Goal: Information Seeking & Learning: Learn about a topic

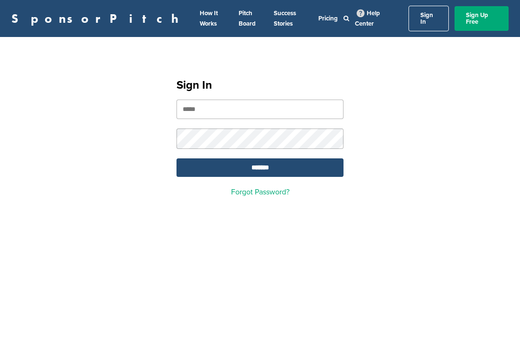
click at [229, 103] on input "email" at bounding box center [260, 109] width 167 height 19
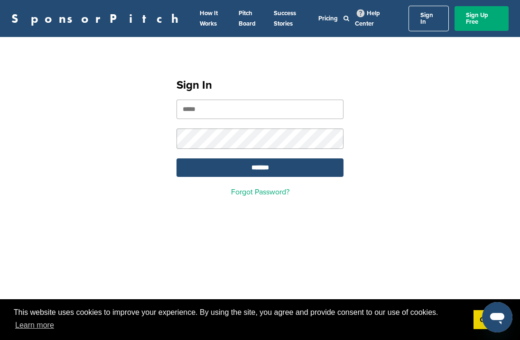
type input "*"
type input "**********"
click at [252, 159] on input "*******" at bounding box center [260, 168] width 167 height 19
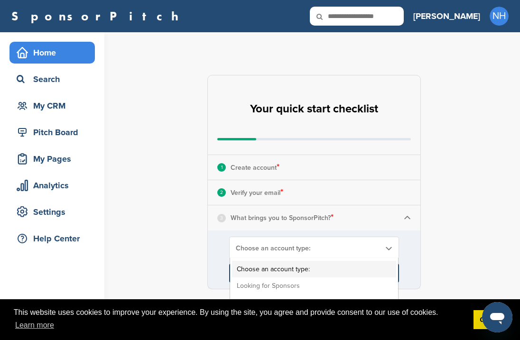
click at [306, 249] on span "Choose an account type:" at bounding box center [308, 248] width 144 height 8
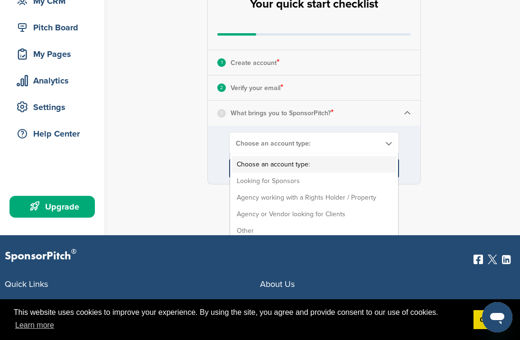
scroll to position [110, 0]
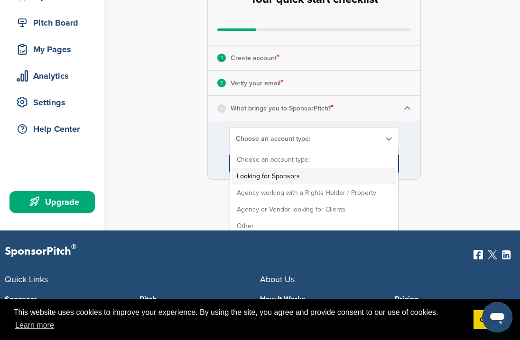
click at [296, 175] on li "Looking for Sponsors" at bounding box center [314, 176] width 164 height 17
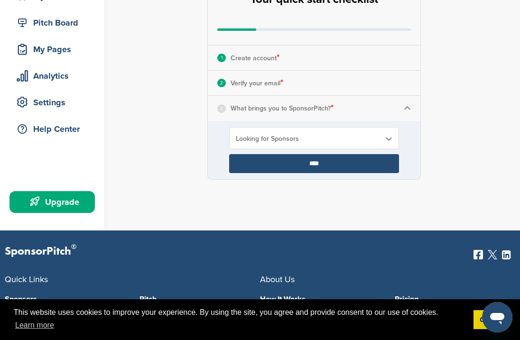
click at [276, 164] on input "****" at bounding box center [314, 163] width 170 height 19
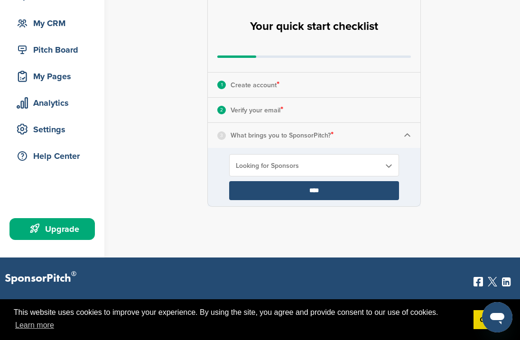
scroll to position [71, 0]
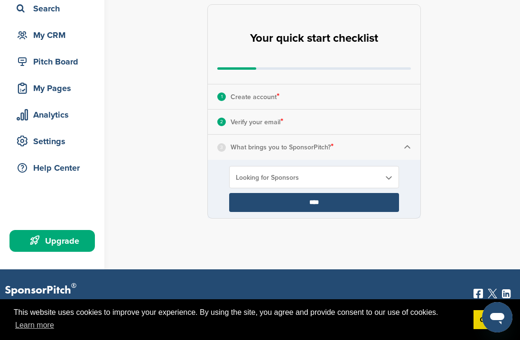
click at [272, 202] on input "****" at bounding box center [314, 202] width 170 height 19
click at [0, 0] on form "Your workplace: Your job title: ****" at bounding box center [0, 0] width 0 height 0
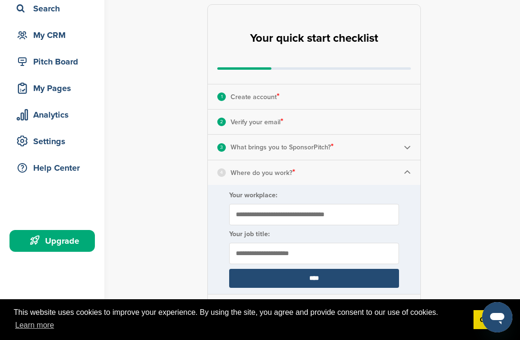
click at [317, 211] on input "Your workplace:" at bounding box center [314, 214] width 170 height 21
type input "*"
type input "**********"
click at [257, 243] on input "text" at bounding box center [314, 253] width 170 height 21
type input "**********"
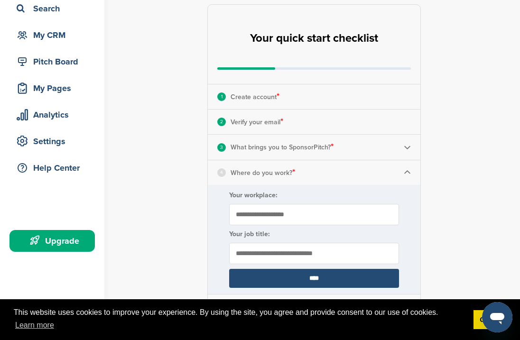
click at [280, 272] on input "****" at bounding box center [314, 278] width 170 height 19
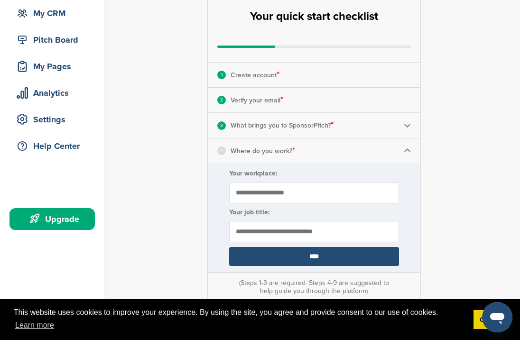
scroll to position [103, 0]
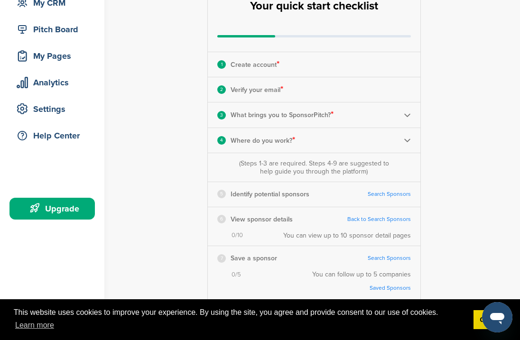
click at [268, 254] on p "Save a sponsor" at bounding box center [254, 258] width 47 height 12
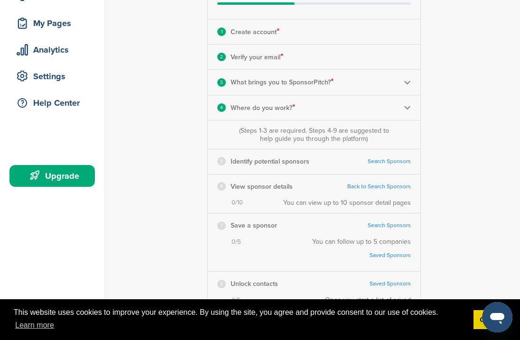
scroll to position [126, 0]
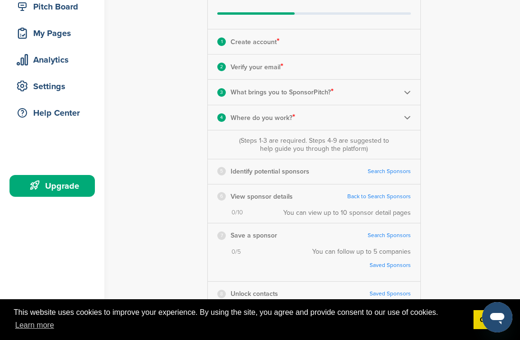
click at [288, 157] on div "(Steps 1-3 are required. Steps 4-9 are suggested to help guide you through the …" at bounding box center [314, 145] width 213 height 28
click at [257, 175] on p "Identify potential sponsors" at bounding box center [270, 172] width 79 height 12
click at [386, 172] on link "Search Sponsors" at bounding box center [389, 171] width 43 height 7
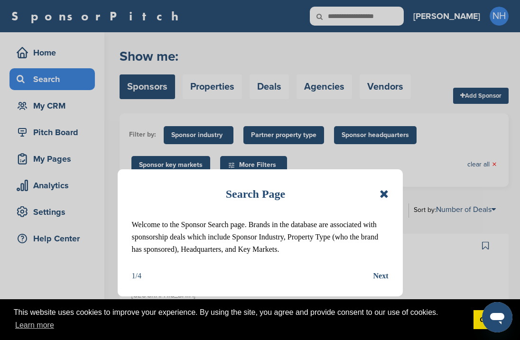
click at [384, 192] on icon at bounding box center [384, 193] width 9 height 11
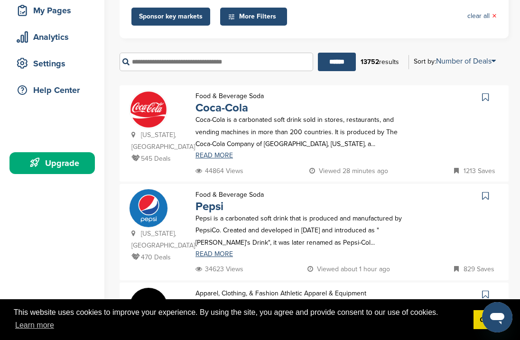
scroll to position [146, 0]
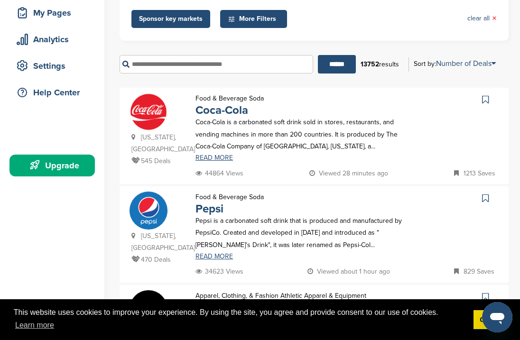
click at [225, 73] on input "text" at bounding box center [217, 64] width 194 height 19
click at [318, 55] on input "******" at bounding box center [337, 64] width 38 height 19
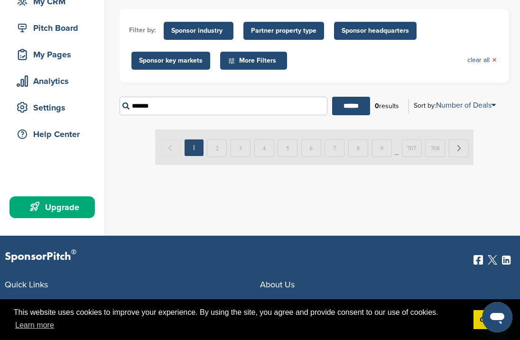
scroll to position [85, 0]
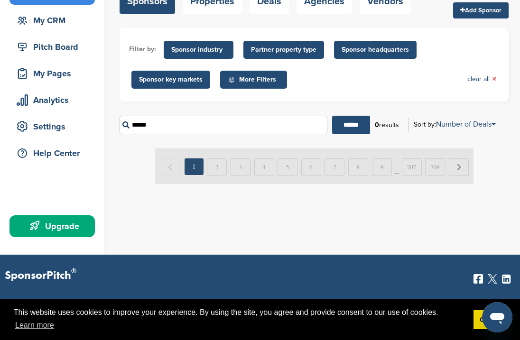
type input "******"
click at [332, 116] on input "******" at bounding box center [351, 125] width 38 height 19
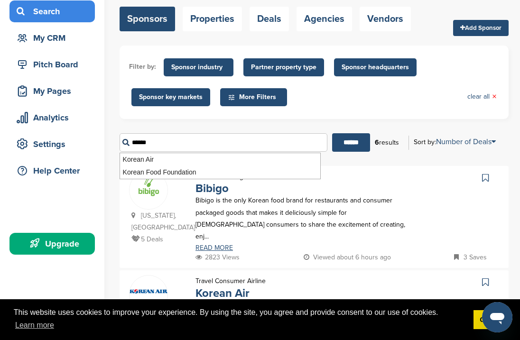
scroll to position [176, 0]
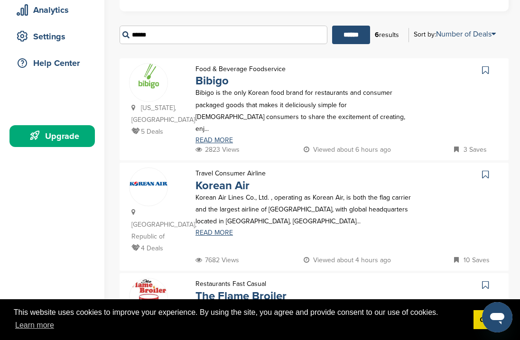
click at [330, 138] on div "Food & Beverage Foodservice Bibigo Bibigo is the only Korean food brand for res…" at bounding box center [303, 103] width 235 height 81
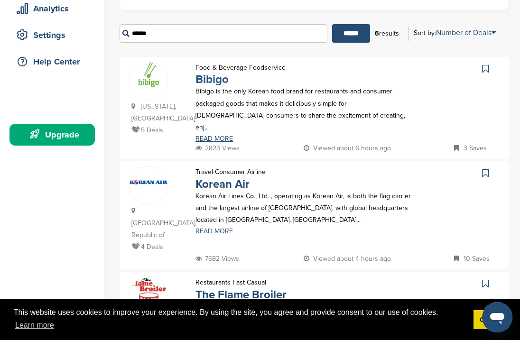
scroll to position [177, 0]
click at [213, 84] on link "Bibigo" at bounding box center [212, 79] width 33 height 14
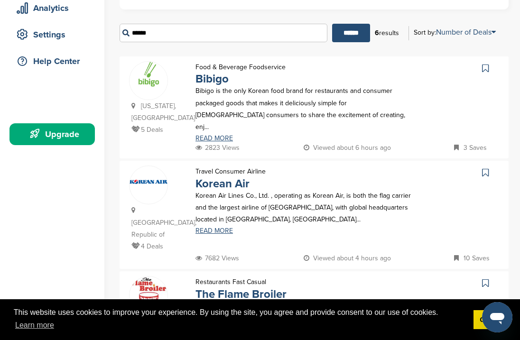
click at [486, 67] on icon at bounding box center [485, 68] width 7 height 9
click at [485, 168] on icon at bounding box center [485, 172] width 7 height 9
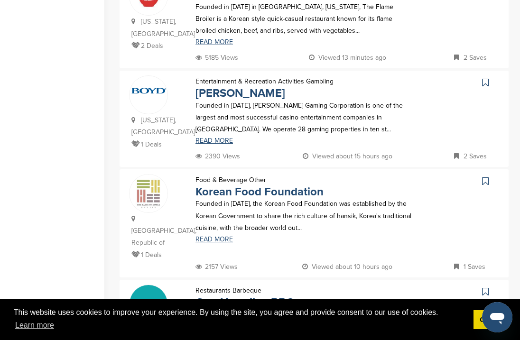
scroll to position [490, 0]
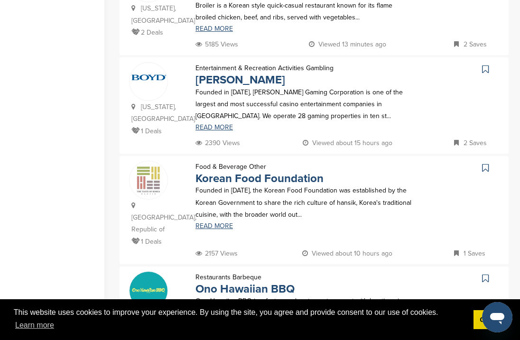
click at [479, 161] on div at bounding box center [460, 169] width 78 height 16
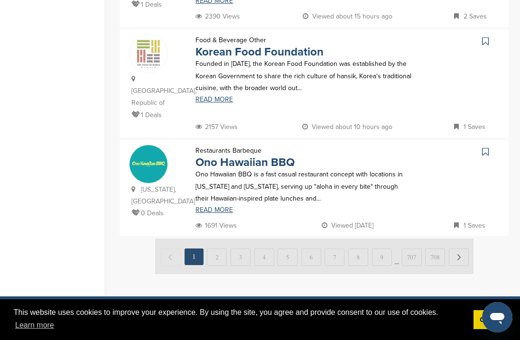
scroll to position [616, 0]
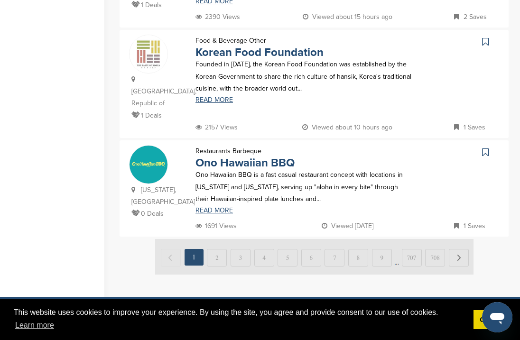
click at [482, 37] on icon at bounding box center [485, 41] width 7 height 9
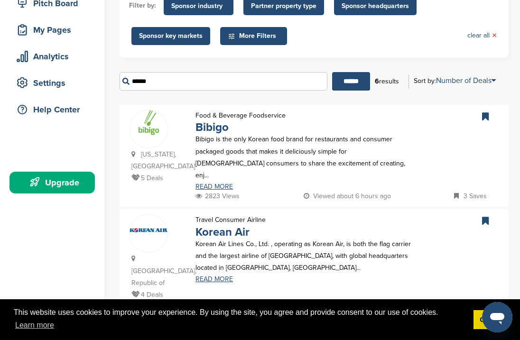
scroll to position [0, 0]
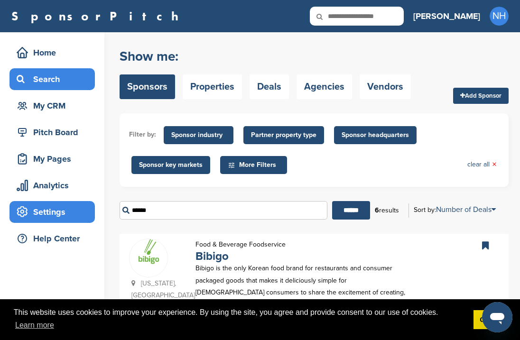
drag, startPoint x: 203, startPoint y: 214, endPoint x: 91, endPoint y: 213, distance: 112.0
type input "******"
click at [332, 201] on input "******" at bounding box center [351, 210] width 38 height 19
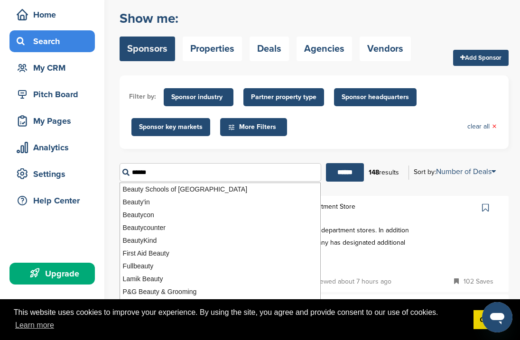
scroll to position [70, 0]
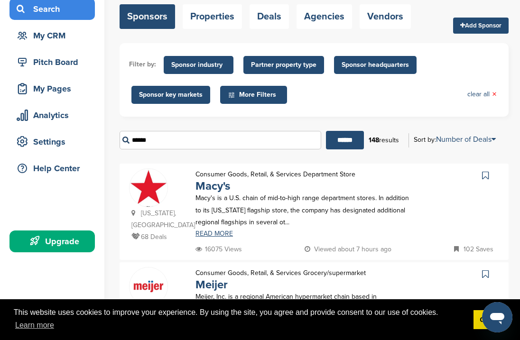
click at [389, 120] on form "Filter by: Sponsor industry Sponsor Industry × Apparel, Clothing, & Fashion Acc…" at bounding box center [314, 99] width 389 height 113
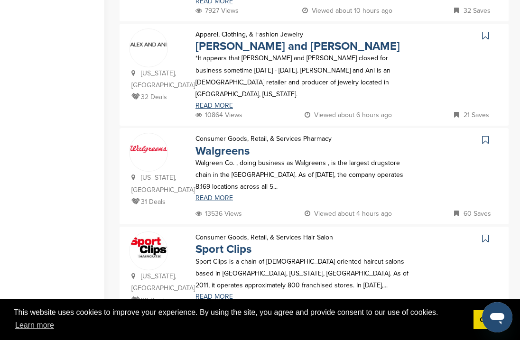
scroll to position [510, 0]
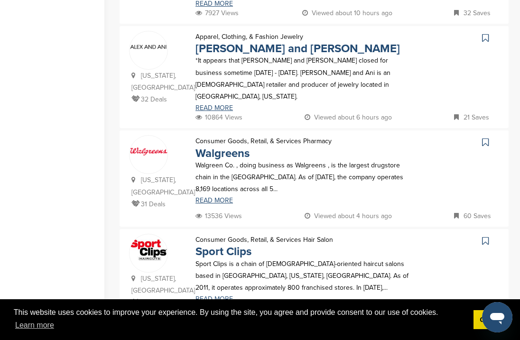
click at [486, 33] on icon at bounding box center [485, 37] width 7 height 9
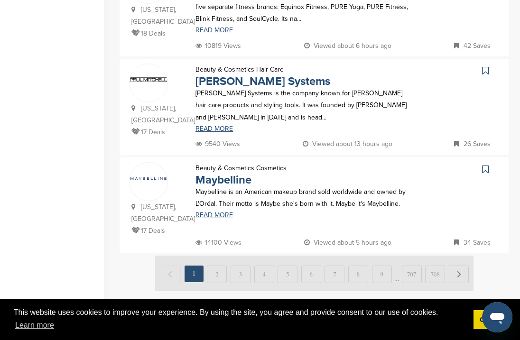
scroll to position [987, 0]
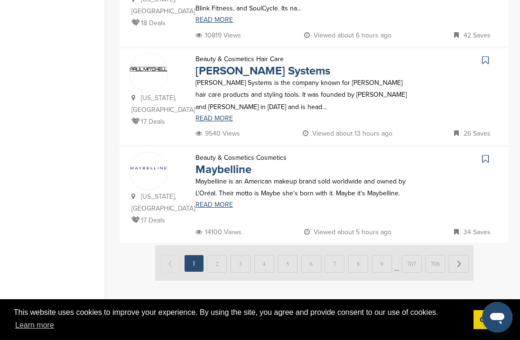
click at [485, 154] on icon at bounding box center [485, 158] width 7 height 9
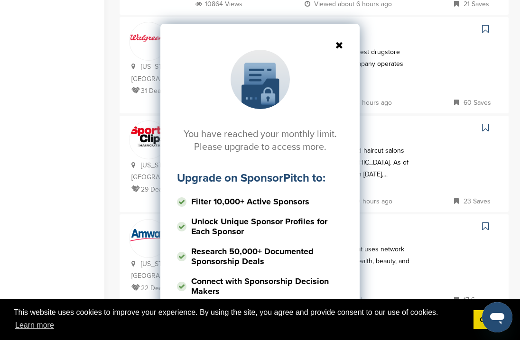
scroll to position [382, 0]
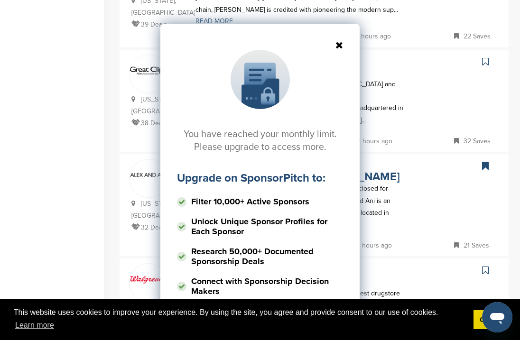
click at [337, 41] on icon at bounding box center [260, 44] width 166 height 9
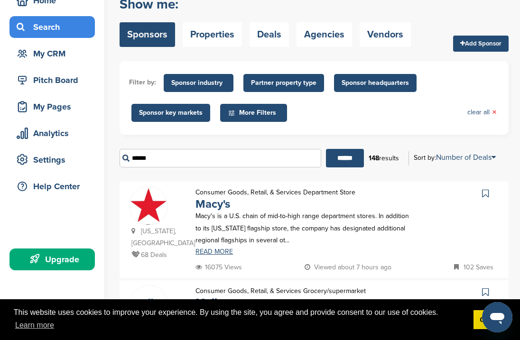
scroll to position [35, 0]
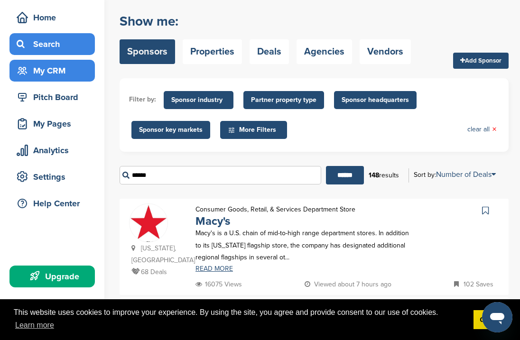
click at [71, 70] on div "My CRM" at bounding box center [54, 70] width 81 height 17
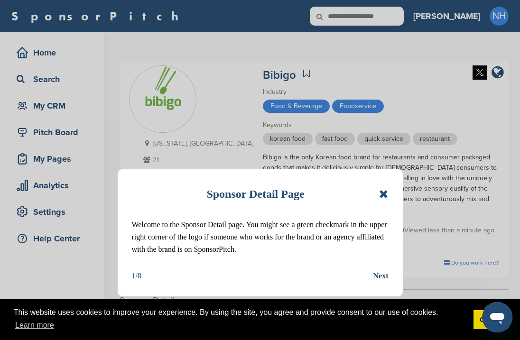
click at [381, 187] on div "Sponsor Detail Page" at bounding box center [260, 194] width 257 height 21
click at [383, 193] on icon at bounding box center [383, 193] width 9 height 11
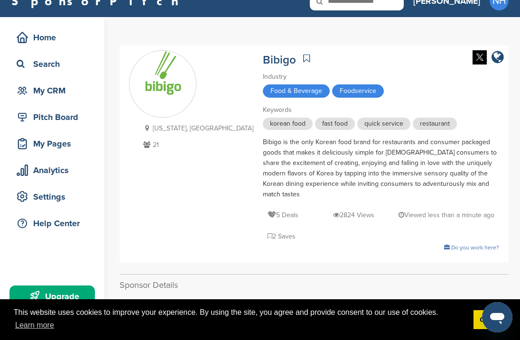
scroll to position [9, 0]
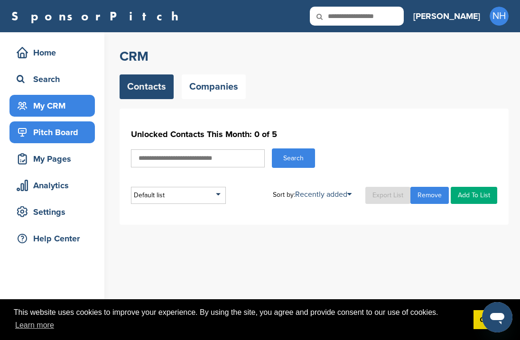
click at [59, 131] on div "Pitch Board" at bounding box center [54, 132] width 81 height 17
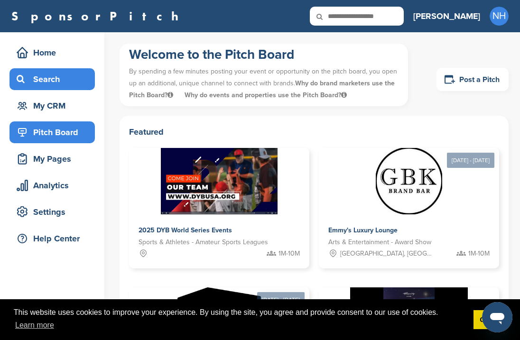
click at [57, 82] on div "Search" at bounding box center [54, 79] width 81 height 17
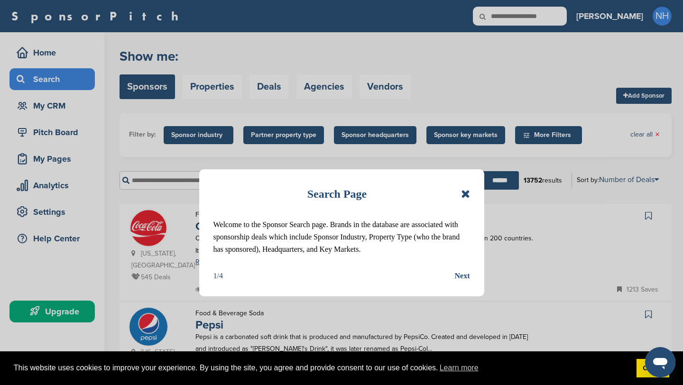
click at [470, 195] on div "Search Page Welcome to the Sponsor Search page. Brands in the database are asso…" at bounding box center [341, 232] width 285 height 127
click at [463, 194] on icon at bounding box center [465, 193] width 9 height 11
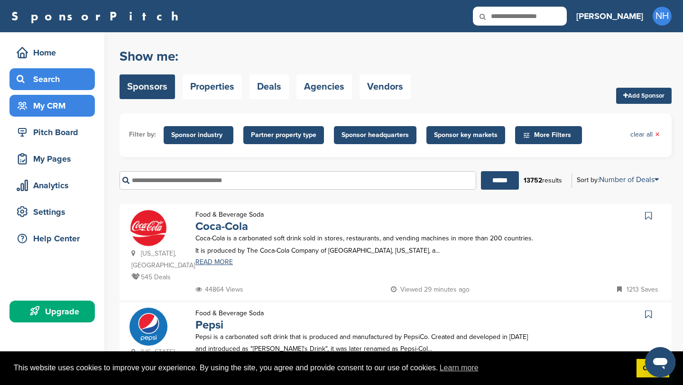
click at [65, 96] on div "My CRM" at bounding box center [51, 106] width 85 height 22
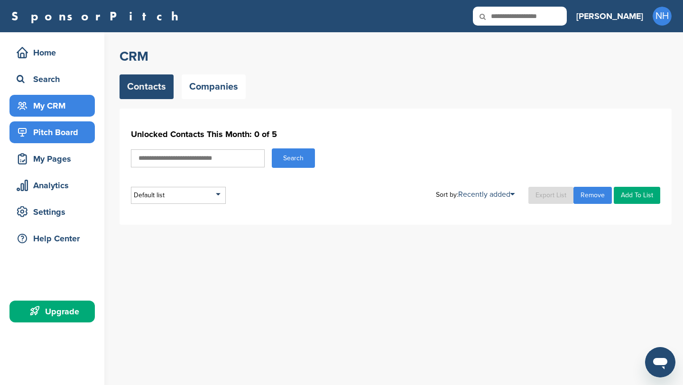
click at [63, 131] on div "Pitch Board" at bounding box center [54, 132] width 81 height 17
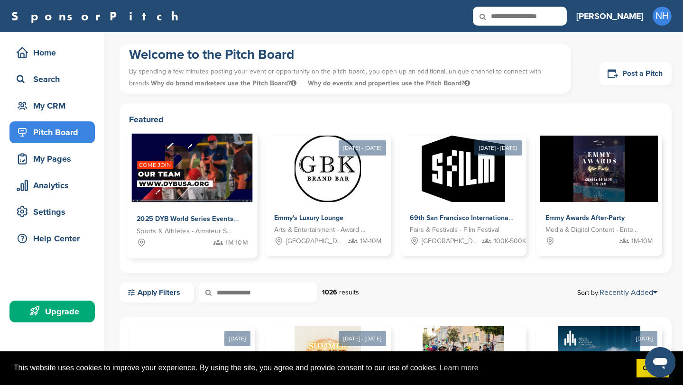
click at [215, 208] on div "2025 DYB World Series Events Sports & Athletes - Amateur Sports Leagues 1M-10M" at bounding box center [192, 231] width 131 height 56
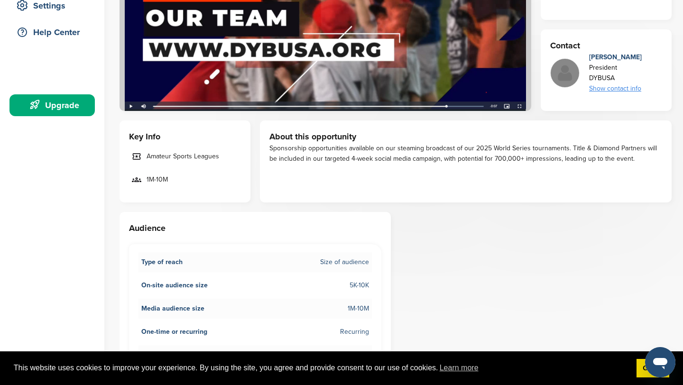
scroll to position [206, 0]
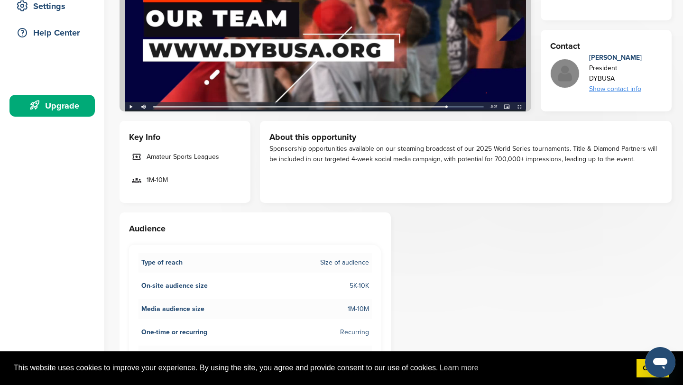
drag, startPoint x: 295, startPoint y: 149, endPoint x: 295, endPoint y: 163, distance: 14.7
click at [295, 163] on div "Sponsorship opportunities available on our steaming broadcast of our 2025 World…" at bounding box center [466, 154] width 393 height 21
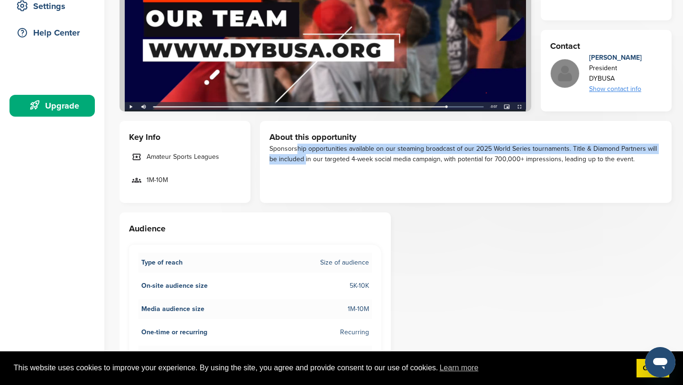
click at [295, 163] on div "Sponsorship opportunities available on our steaming broadcast of our 2025 World…" at bounding box center [466, 154] width 393 height 21
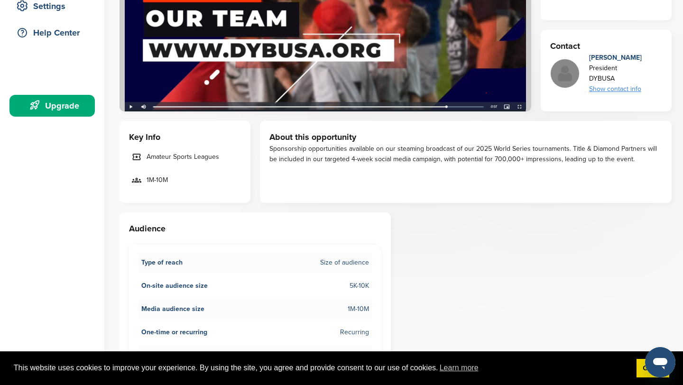
drag, startPoint x: 317, startPoint y: 167, endPoint x: 317, endPoint y: 151, distance: 16.1
click at [317, 151] on div "About this opportunity Sponsorship opportunities available on our steaming broa…" at bounding box center [466, 162] width 412 height 82
click at [317, 151] on div "Sponsorship opportunities available on our steaming broadcast of our 2025 World…" at bounding box center [466, 154] width 393 height 21
click at [318, 153] on div "Sponsorship opportunities available on our steaming broadcast of our 2025 World…" at bounding box center [466, 154] width 393 height 21
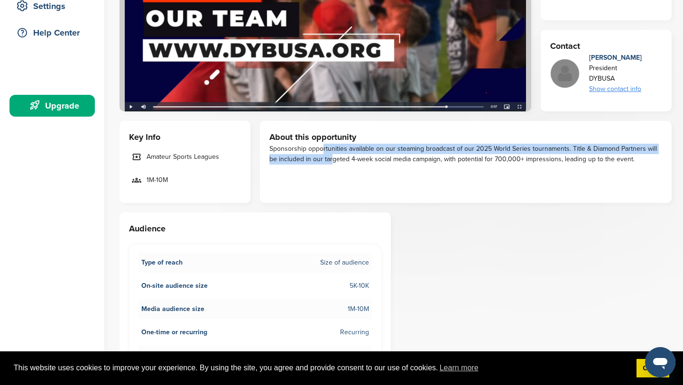
drag, startPoint x: 318, startPoint y: 156, endPoint x: 318, endPoint y: 150, distance: 5.7
click at [318, 150] on div "Sponsorship opportunities available on our steaming broadcast of our 2025 World…" at bounding box center [466, 154] width 393 height 21
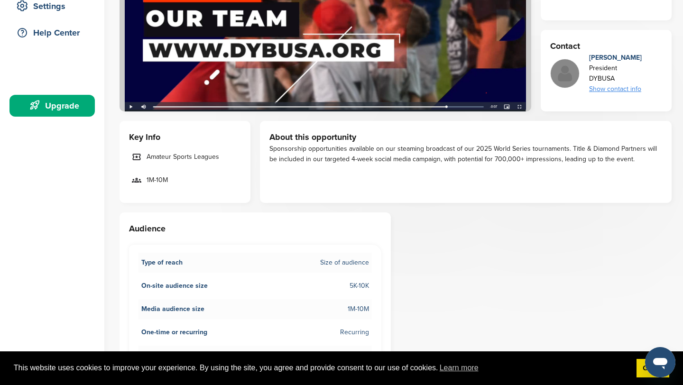
drag, startPoint x: 318, startPoint y: 150, endPoint x: 318, endPoint y: 156, distance: 6.2
click at [318, 153] on div "Sponsorship opportunities available on our steaming broadcast of our 2025 World…" at bounding box center [466, 154] width 393 height 21
click at [318, 156] on div "Sponsorship opportunities available on our steaming broadcast of our 2025 World…" at bounding box center [466, 154] width 393 height 21
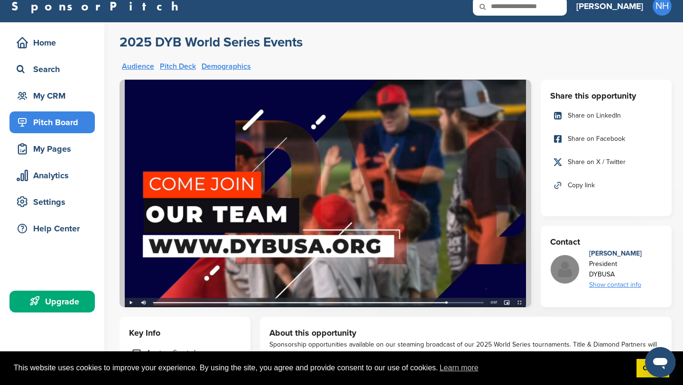
scroll to position [0, 0]
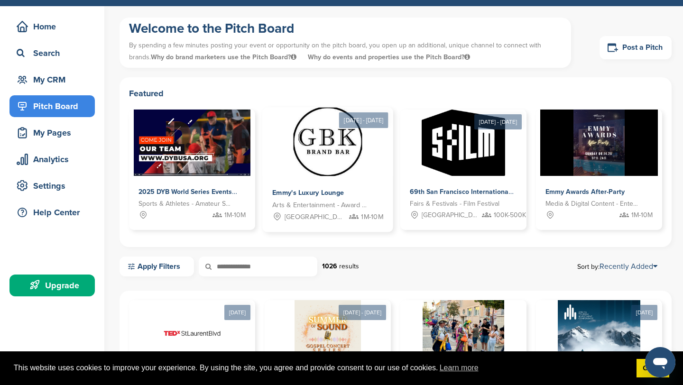
scroll to position [32, 0]
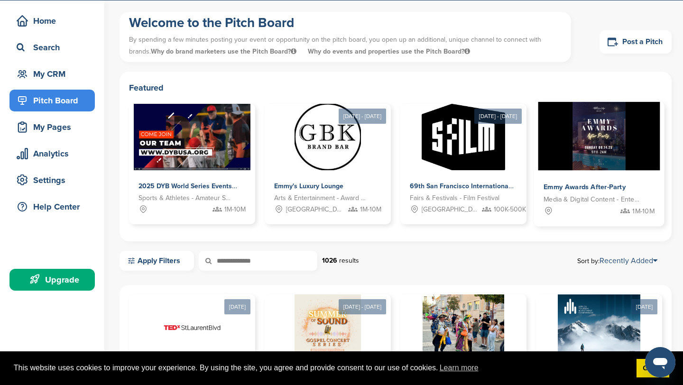
click at [574, 171] on div "Emmy Awards After-Party Media & Digital Content - Entertainment 1M-10M" at bounding box center [599, 199] width 131 height 56
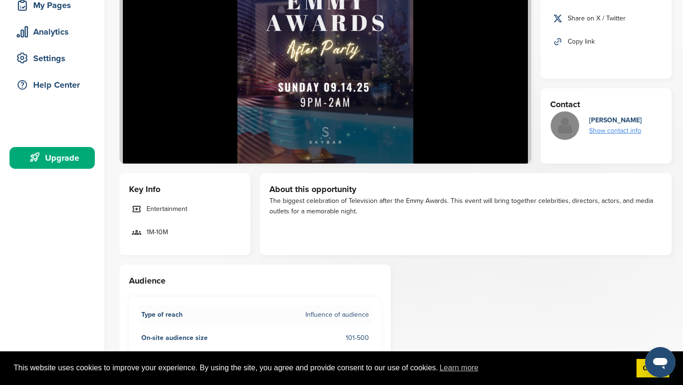
scroll to position [150, 0]
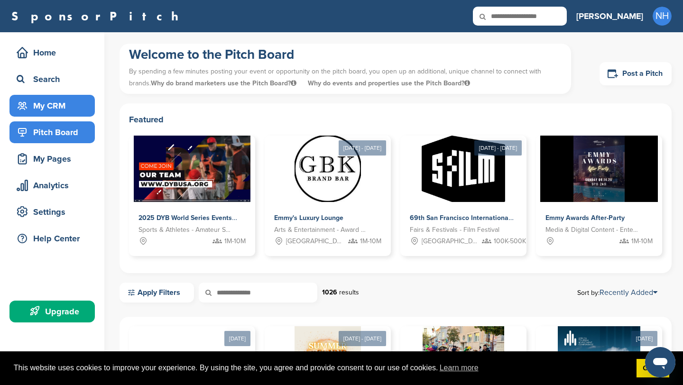
click at [74, 103] on div "My CRM" at bounding box center [54, 105] width 81 height 17
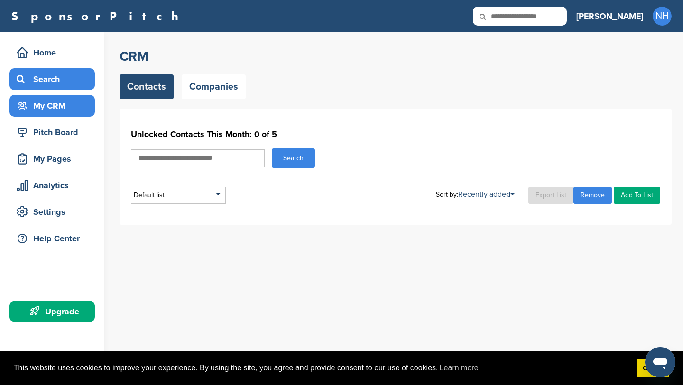
click at [67, 85] on div "Search" at bounding box center [54, 79] width 81 height 17
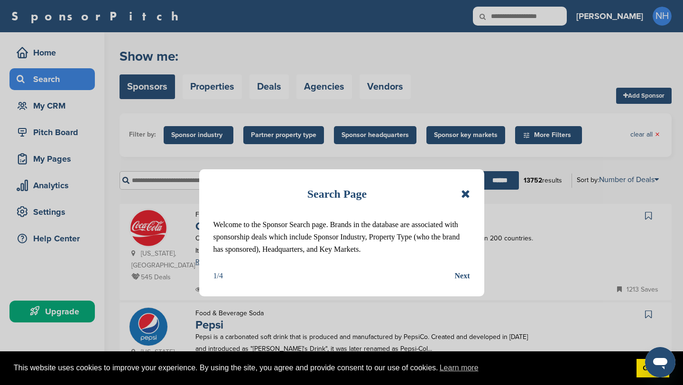
click at [463, 187] on div "Search Page" at bounding box center [342, 194] width 257 height 21
click at [468, 193] on icon at bounding box center [465, 193] width 9 height 11
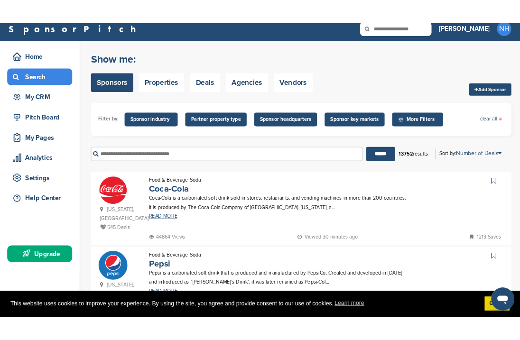
scroll to position [11, 0]
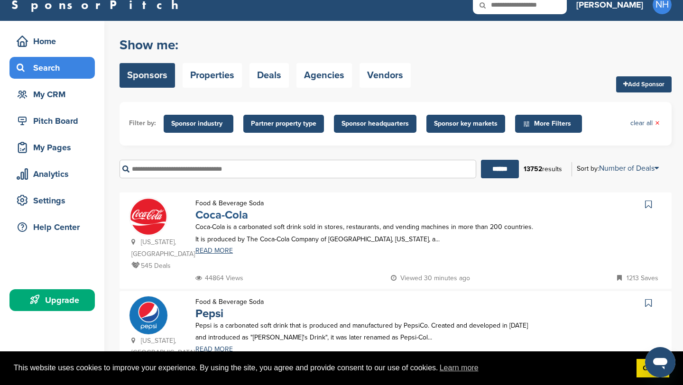
click at [229, 214] on link "Coca-Cola" at bounding box center [222, 215] width 53 height 14
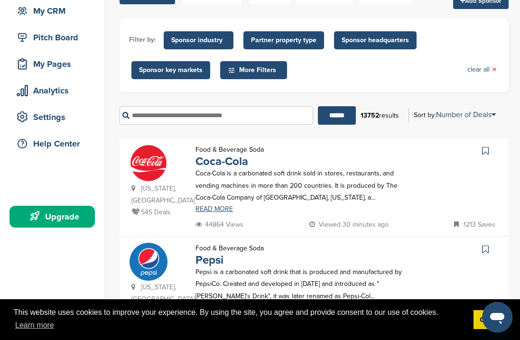
scroll to position [174, 0]
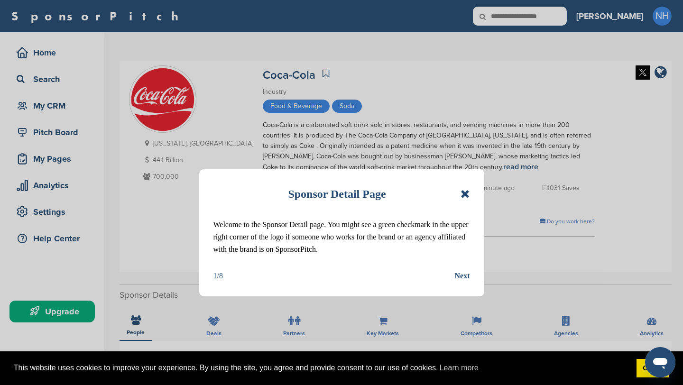
click at [467, 194] on icon at bounding box center [465, 193] width 9 height 11
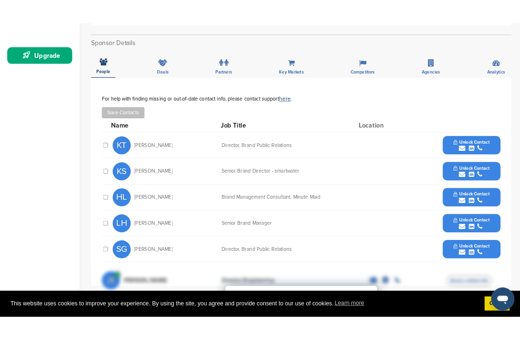
scroll to position [271, 0]
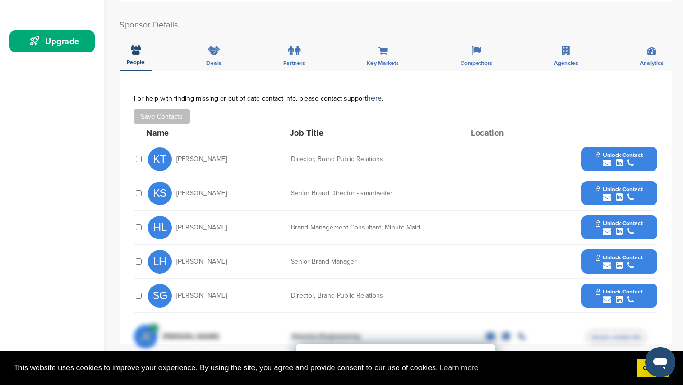
click at [605, 164] on icon "submit" at bounding box center [607, 163] width 9 height 9
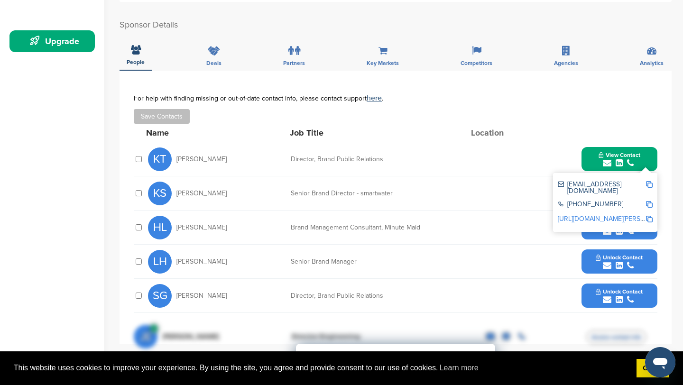
click at [554, 96] on div "For help with finding missing or out-of-date contact info, please contact suppo…" at bounding box center [396, 98] width 524 height 8
